Goal: Entertainment & Leisure: Consume media (video, audio)

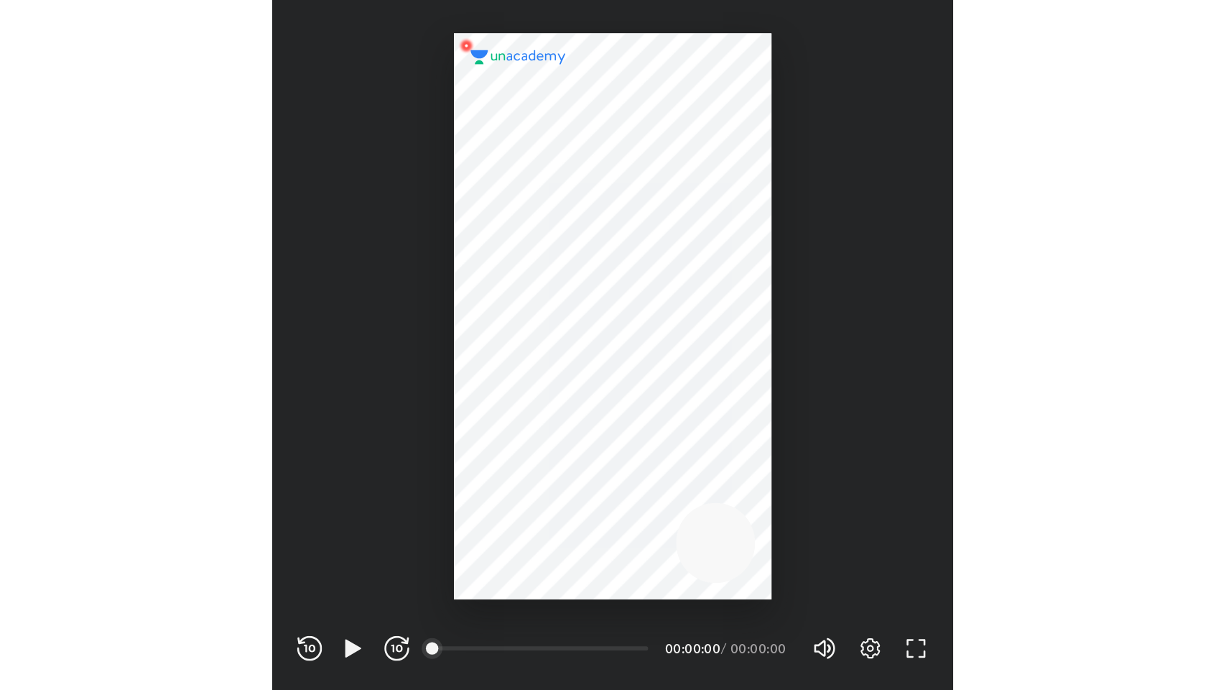
scroll to position [477, 471]
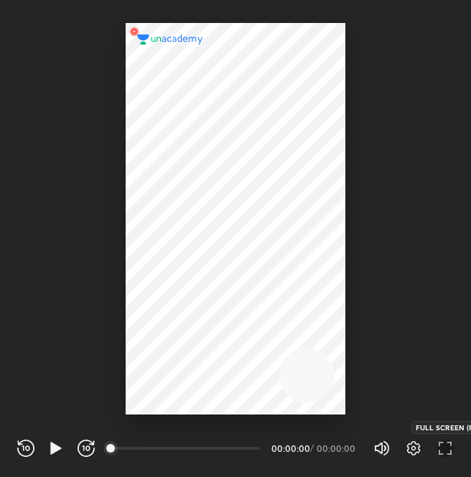
click at [445, 445] on icon "button" at bounding box center [445, 448] width 17 height 17
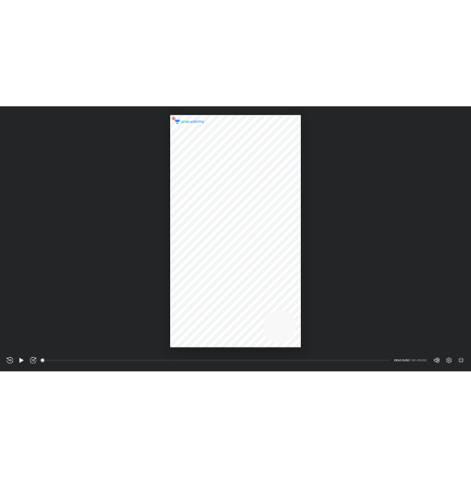
scroll to position [690, 1225]
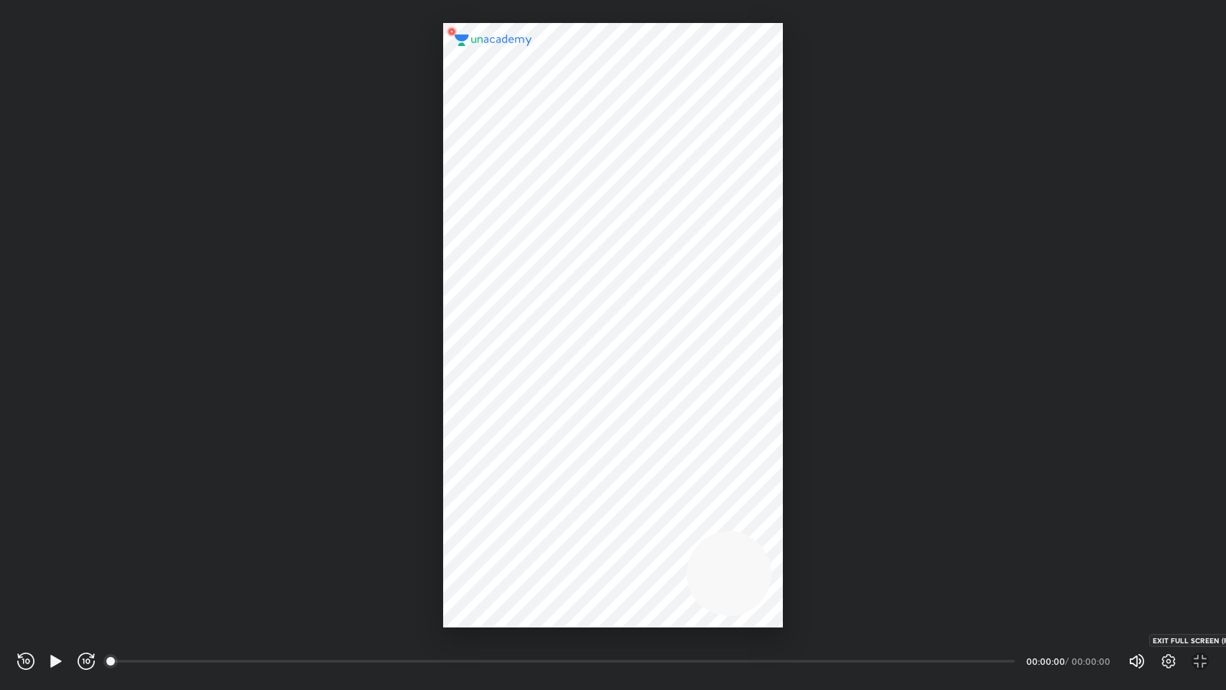
click at [470, 476] on icon "button" at bounding box center [1204, 656] width 5 height 4
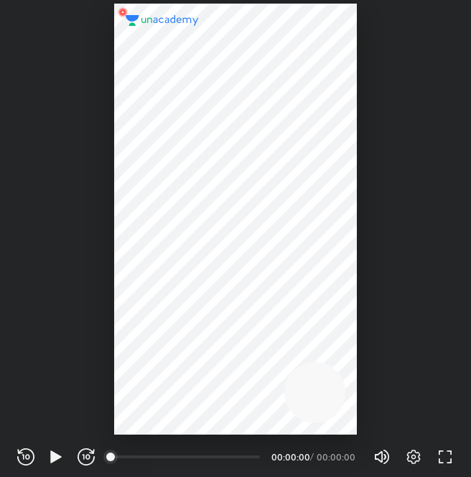
scroll to position [477, 471]
click at [50, 459] on icon "button" at bounding box center [55, 456] width 11 height 12
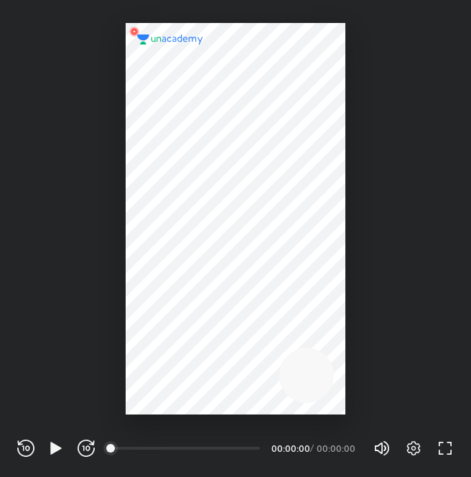
scroll to position [477, 471]
